Goal: Contribute content: Contribute content

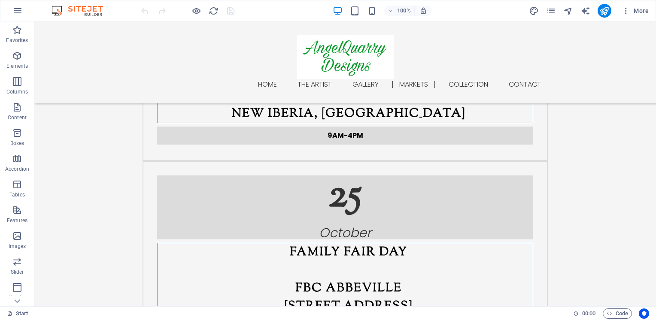
scroll to position [1164, 0]
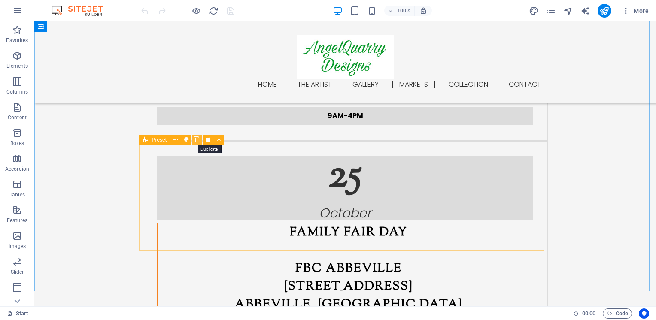
click at [195, 142] on icon at bounding box center [197, 139] width 6 height 9
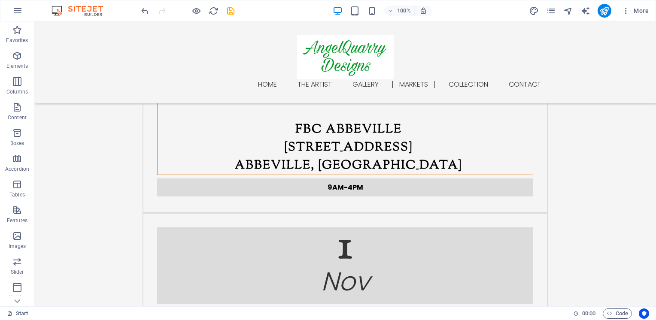
scroll to position [1320, 0]
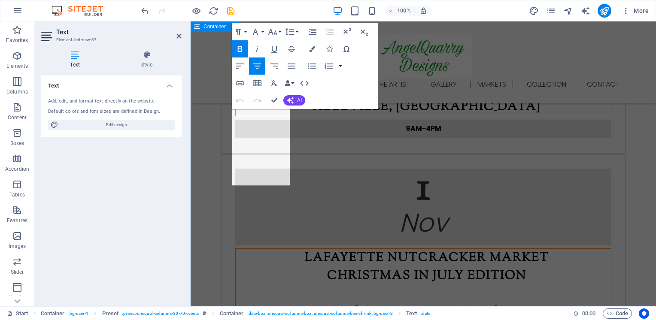
scroll to position [1278, 0]
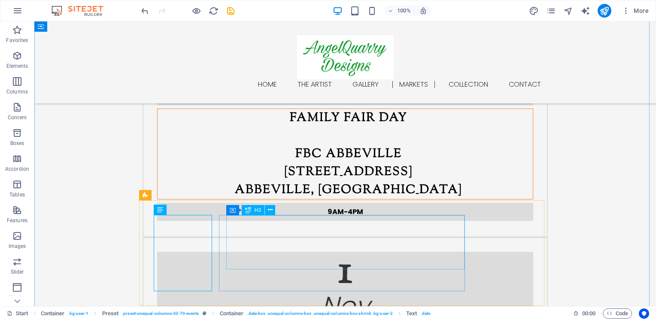
scroll to position [1320, 0]
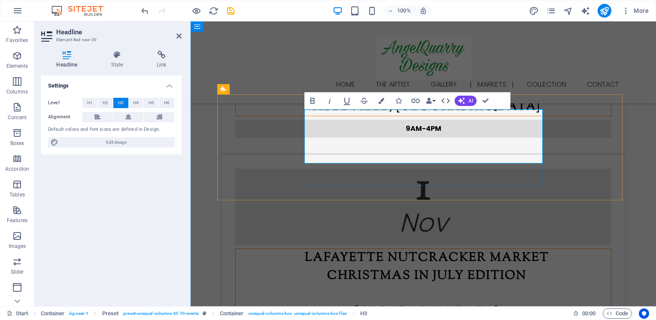
scroll to position [1278, 0]
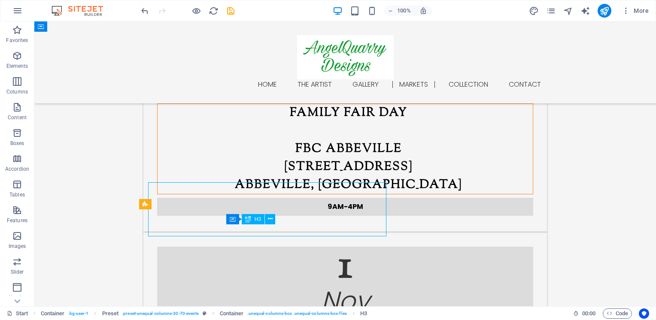
scroll to position [1325, 0]
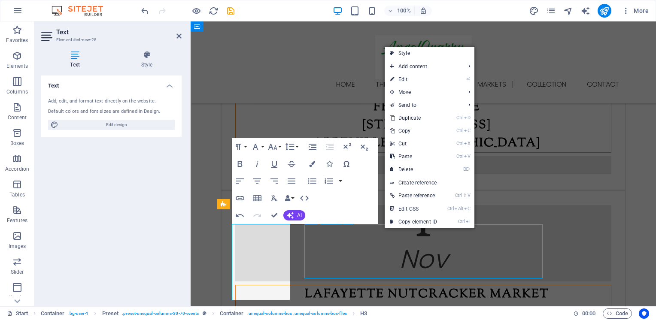
scroll to position [1325, 0]
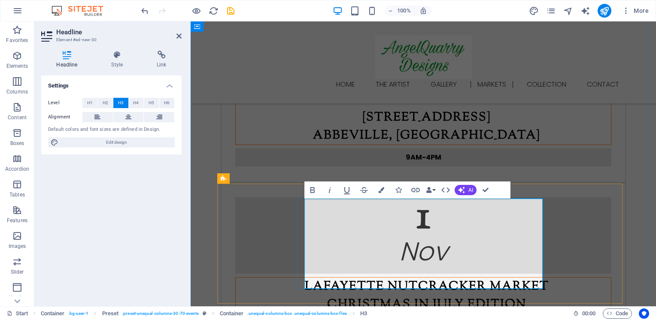
scroll to position [1309, 0]
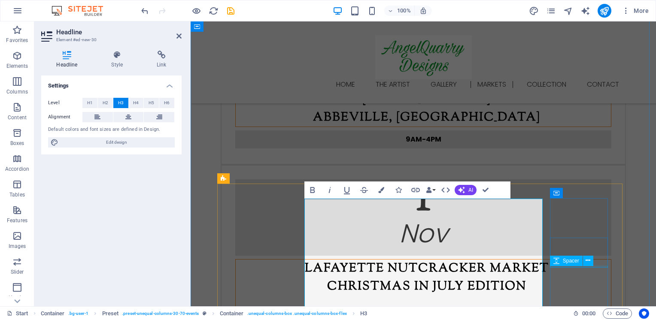
click at [569, 260] on span "Spacer" at bounding box center [571, 260] width 16 height 5
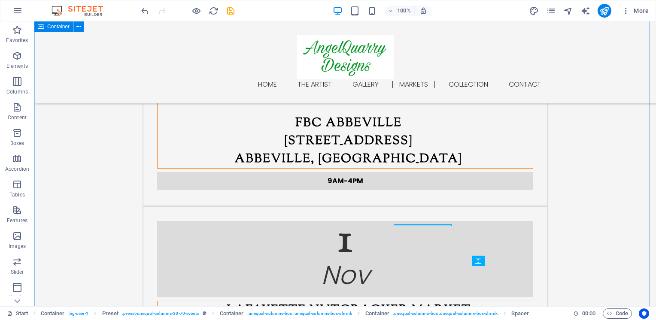
scroll to position [1351, 0]
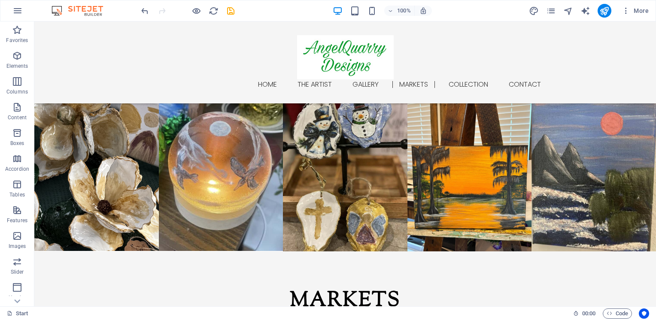
scroll to position [760, 0]
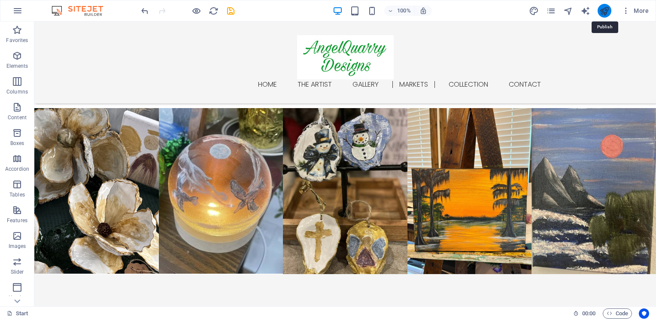
click at [605, 9] on icon "publish" at bounding box center [604, 11] width 10 height 10
checkbox input "false"
